Goal: Find specific page/section: Find specific page/section

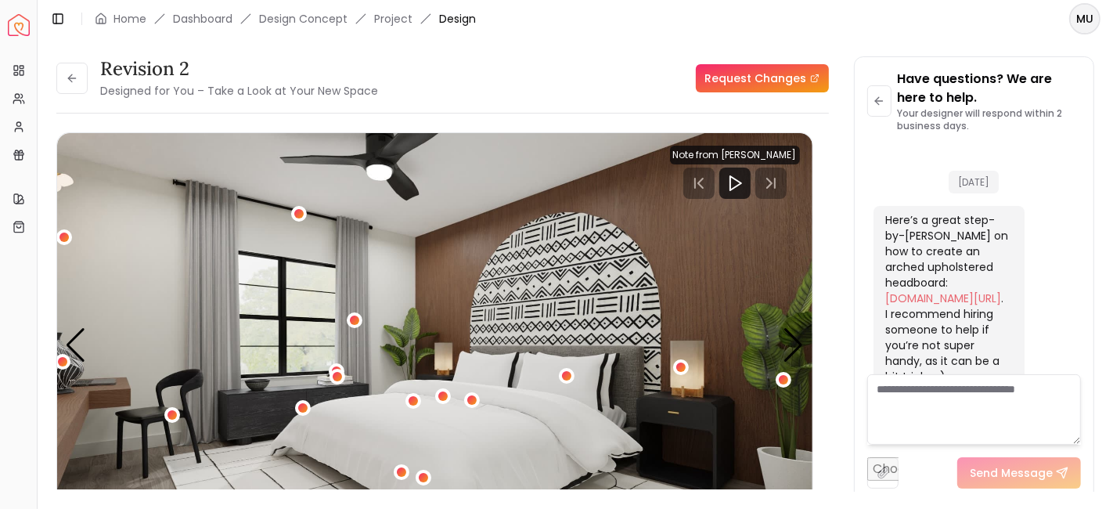
click at [82, 81] on button at bounding box center [71, 78] width 31 height 31
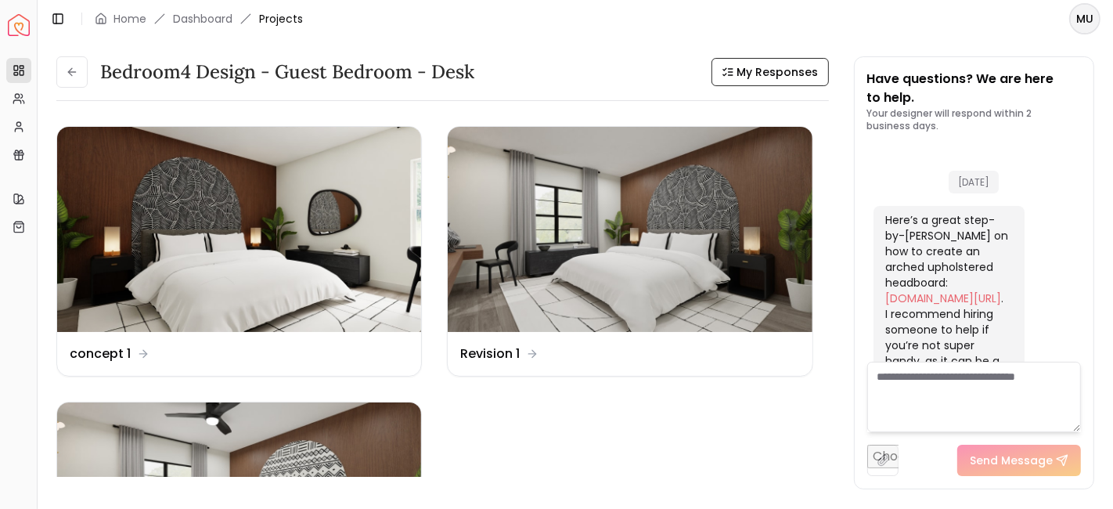
scroll to position [95, 0]
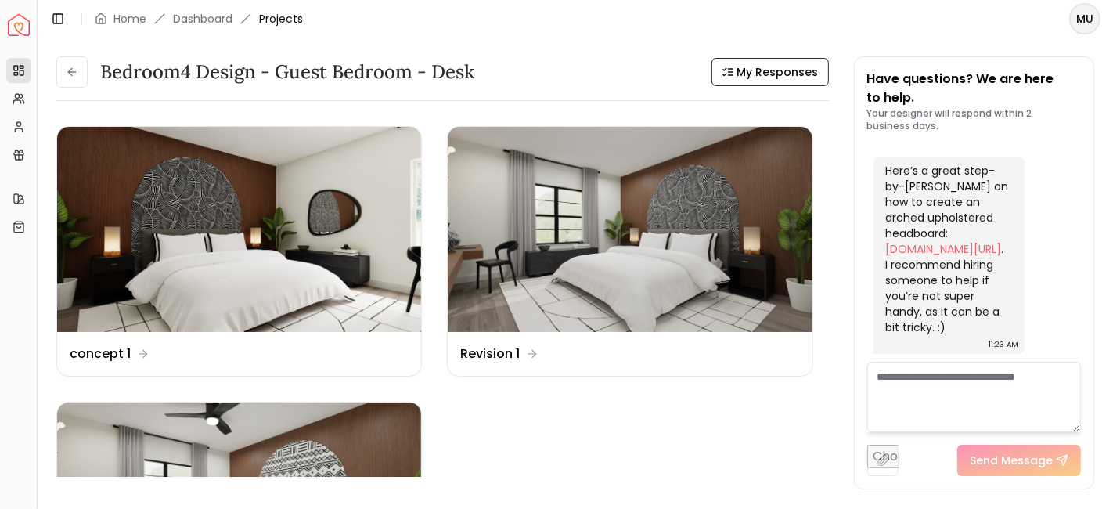
click at [82, 81] on button at bounding box center [71, 71] width 31 height 31
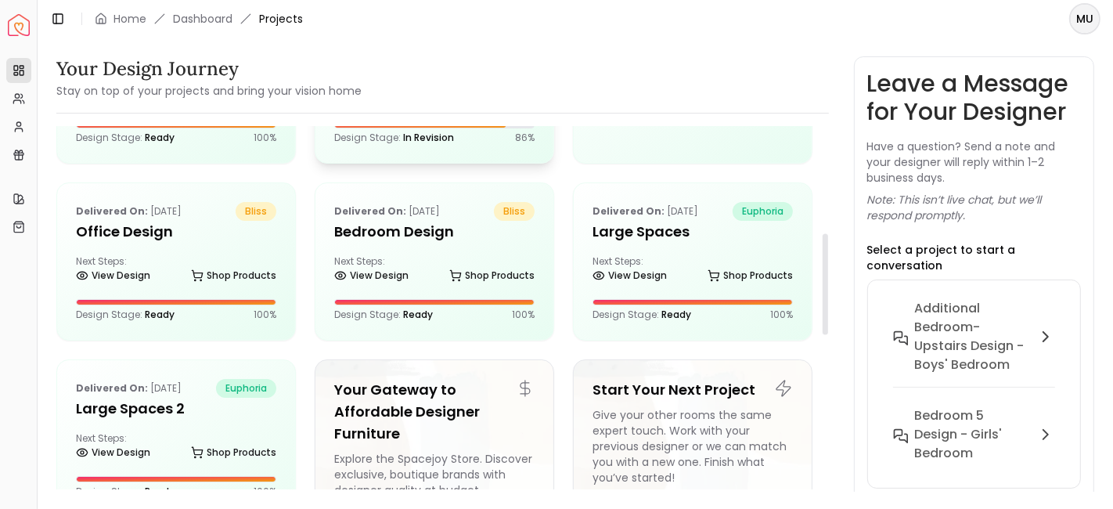
scroll to position [373, 0]
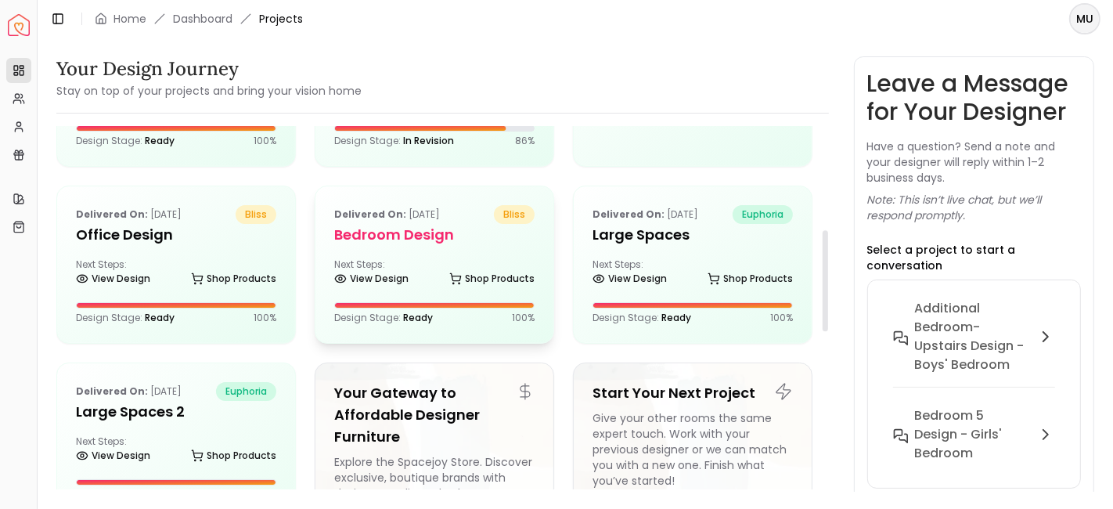
click at [434, 227] on h5 "Bedroom Design" at bounding box center [434, 235] width 200 height 22
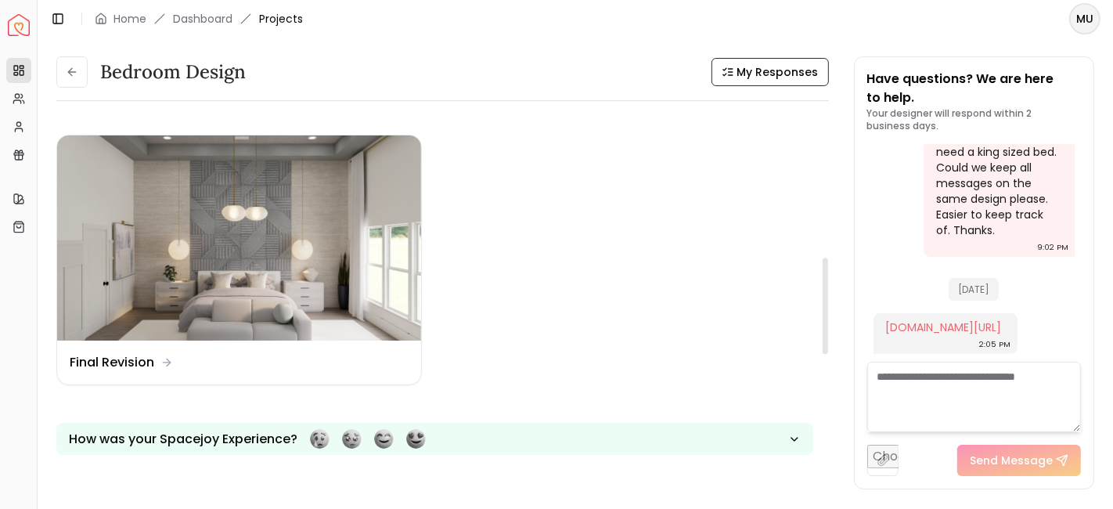
scroll to position [542, 0]
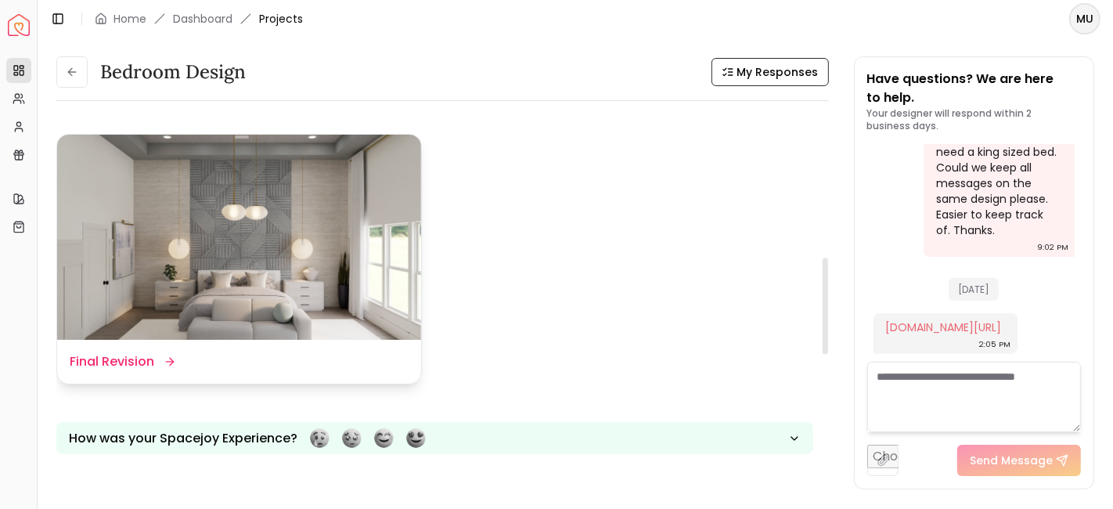
click at [253, 290] on img at bounding box center [239, 237] width 364 height 205
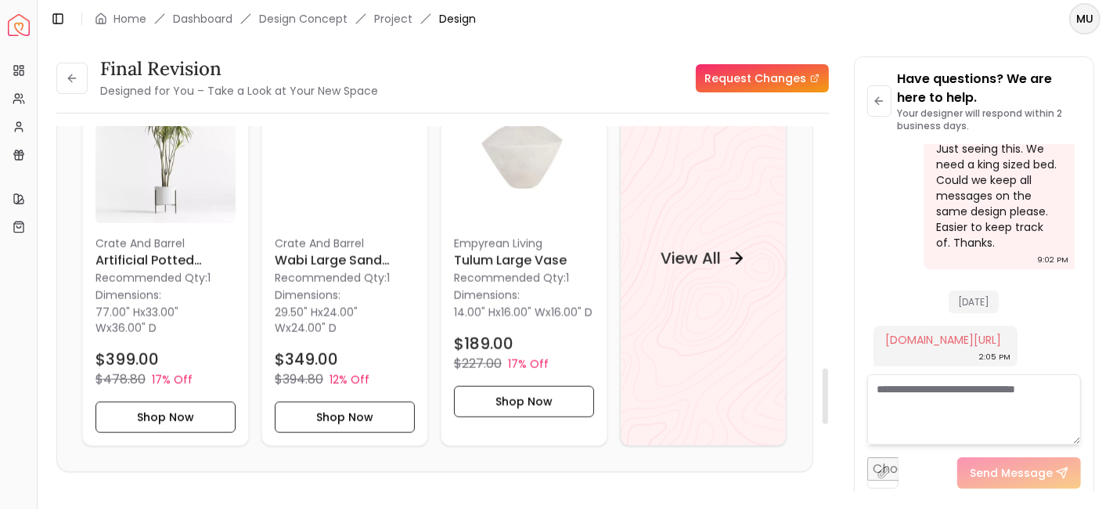
scroll to position [1584, 0]
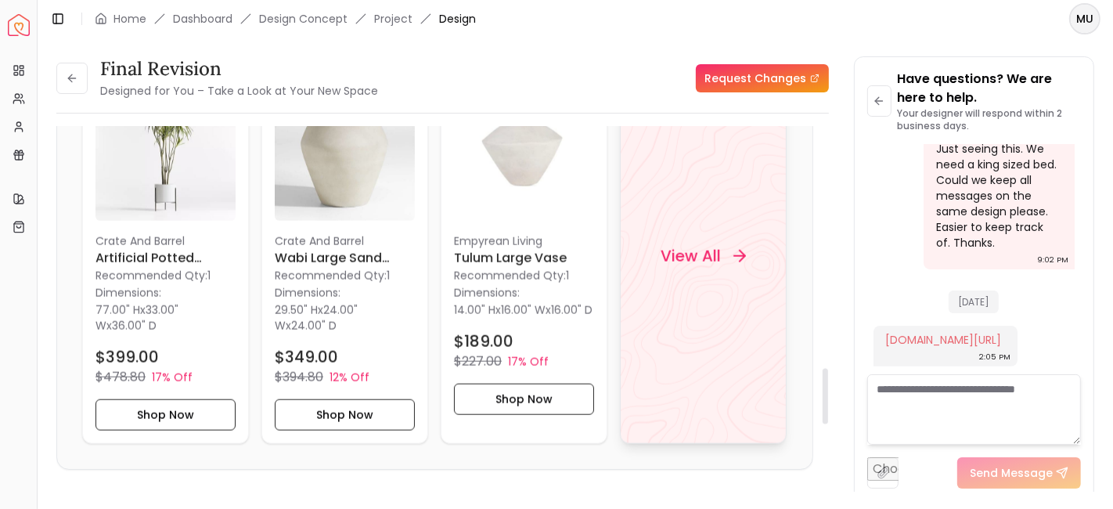
click at [693, 263] on h4 "View All" at bounding box center [690, 256] width 60 height 22
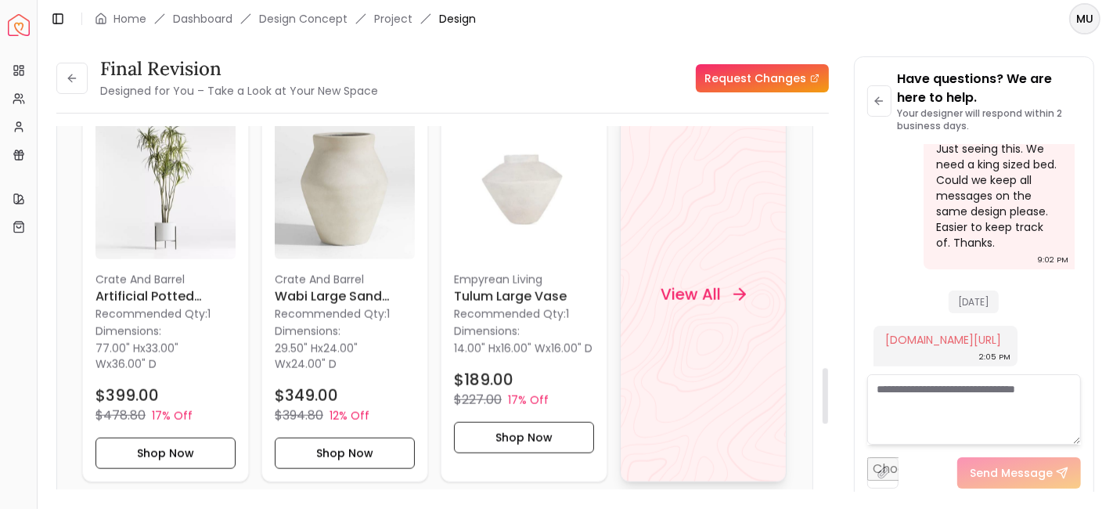
scroll to position [1440, 0]
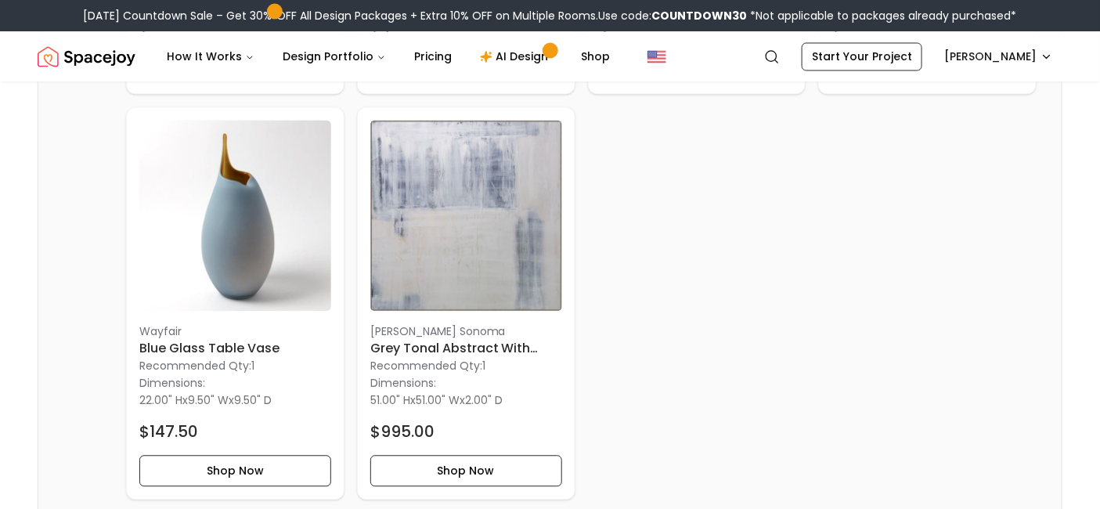
scroll to position [2979, 0]
click at [430, 341] on h6 "Grey Tonal Abstract With Frame" at bounding box center [466, 347] width 192 height 19
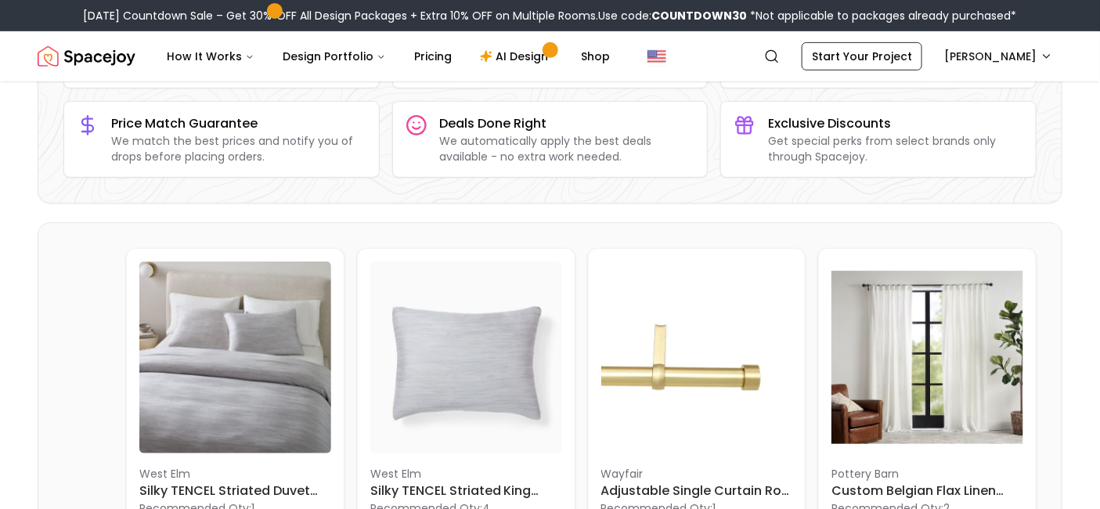
scroll to position [0, 0]
